Goal: Task Accomplishment & Management: Use online tool/utility

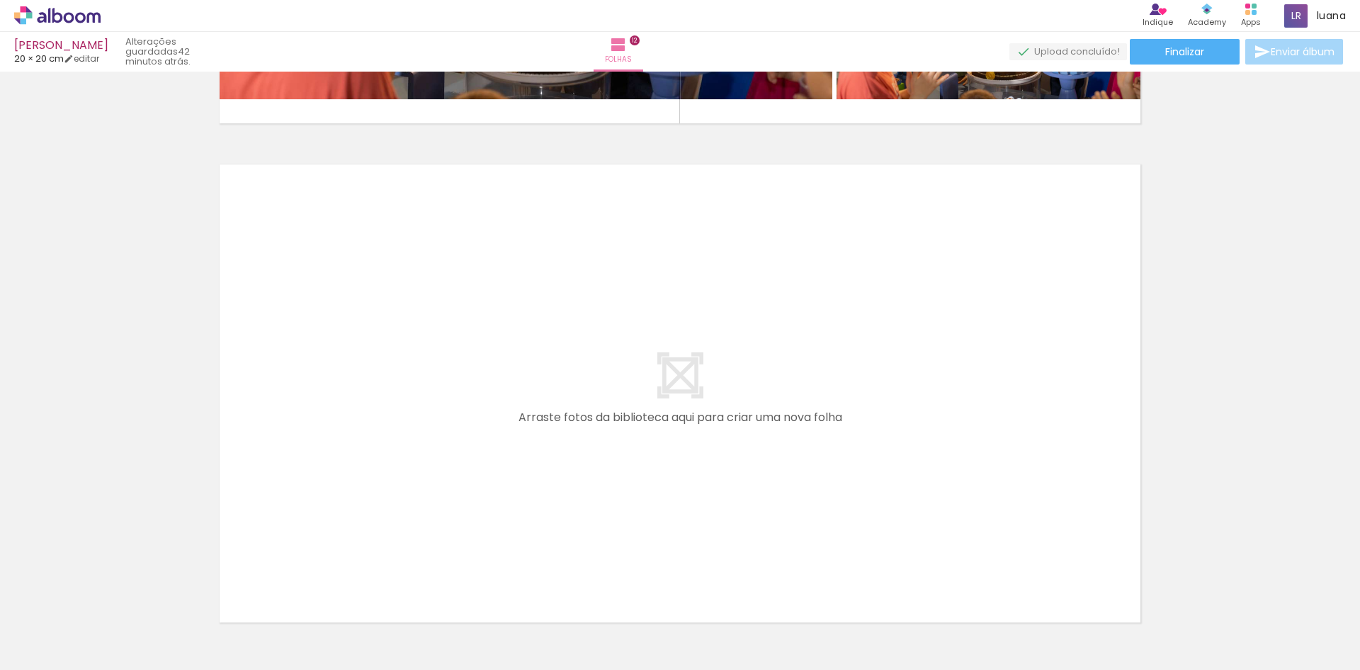
scroll to position [5952, 0]
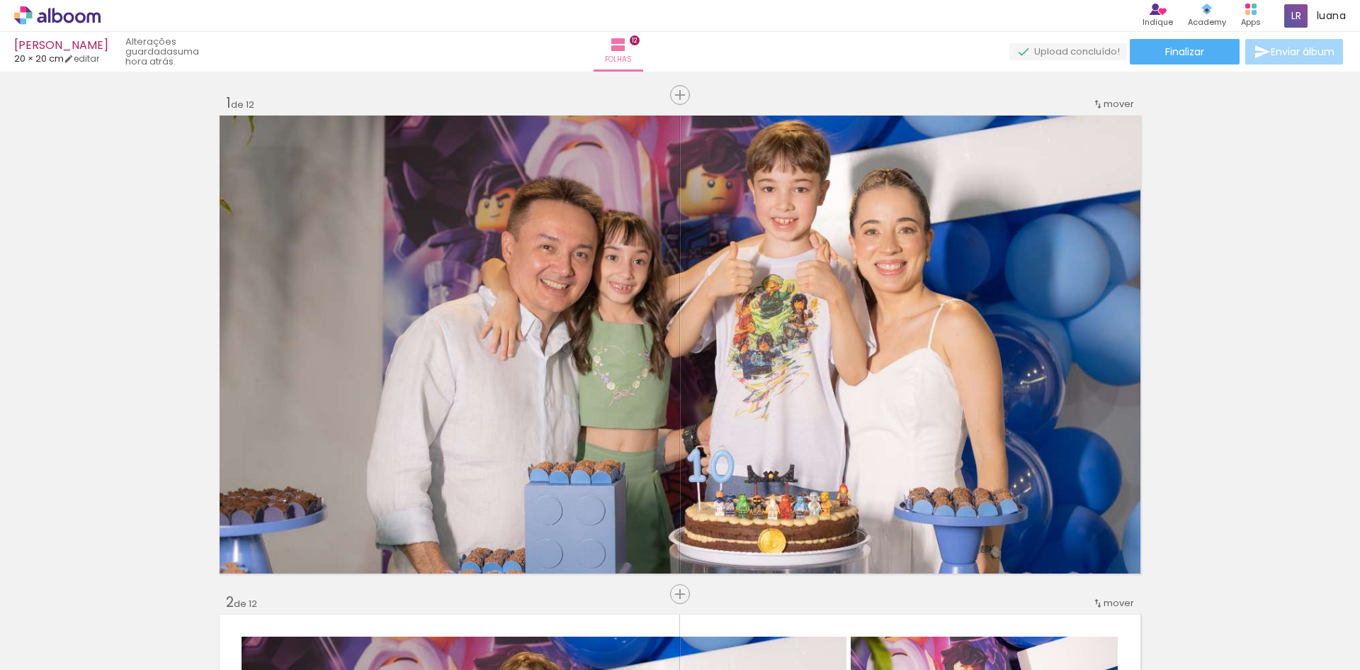
scroll to position [5952, 0]
